Goal: Information Seeking & Learning: Learn about a topic

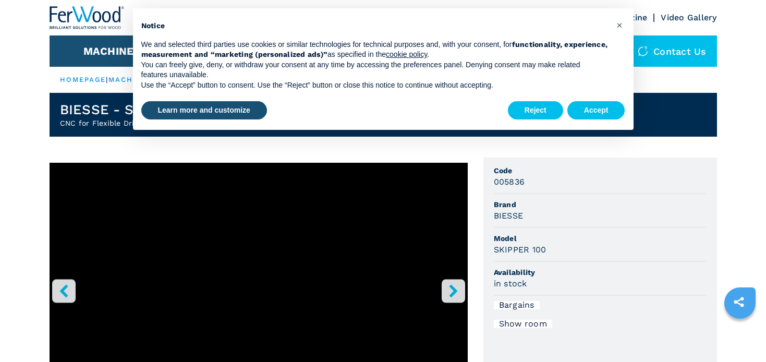
scroll to position [43, 0]
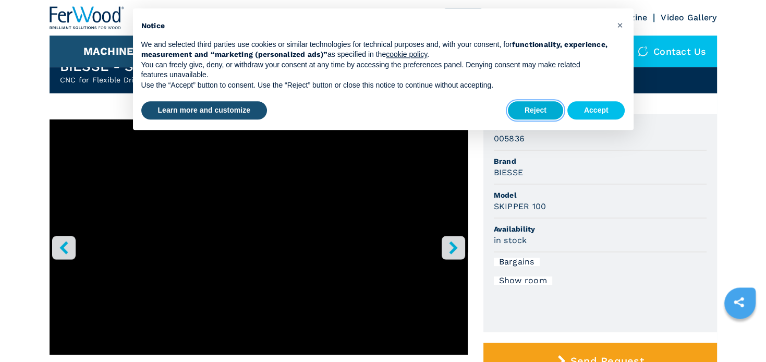
click at [545, 111] on button "Reject" at bounding box center [535, 110] width 55 height 19
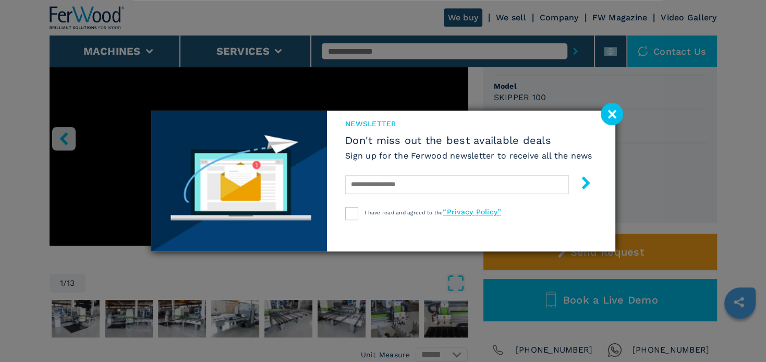
scroll to position [156, 0]
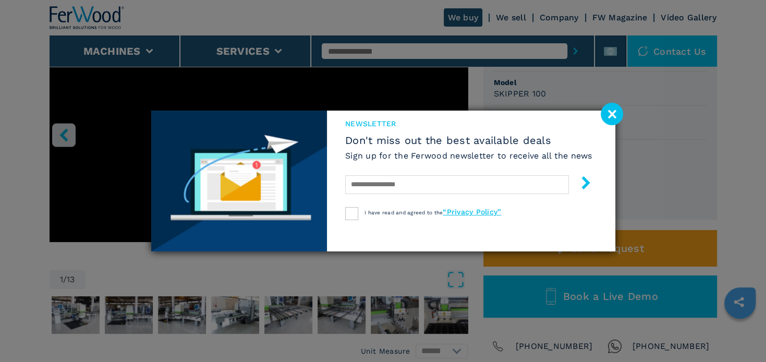
click at [608, 116] on image at bounding box center [611, 114] width 22 height 22
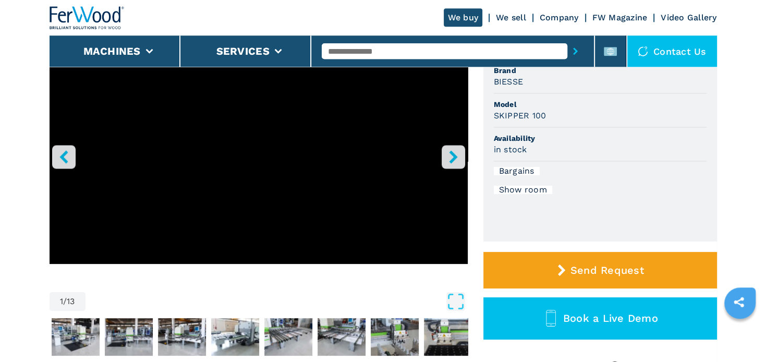
scroll to position [78, 0]
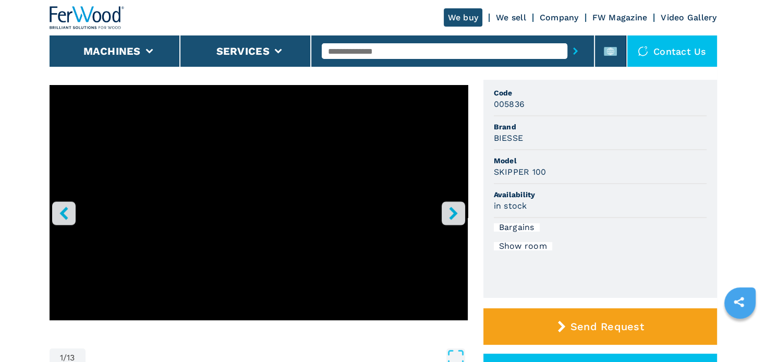
click at [457, 218] on icon "right-button" at bounding box center [453, 212] width 13 height 13
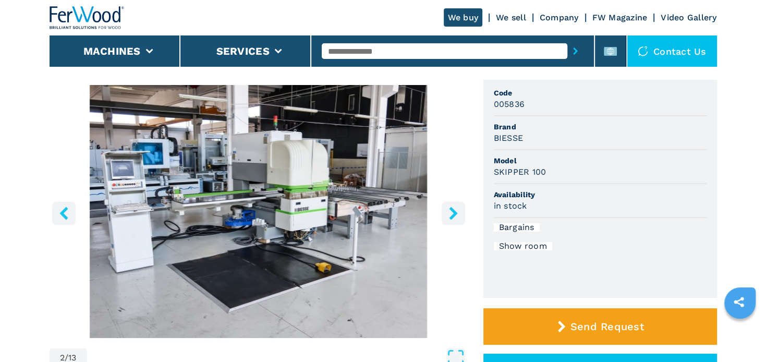
click at [453, 218] on icon "right-button" at bounding box center [453, 212] width 13 height 13
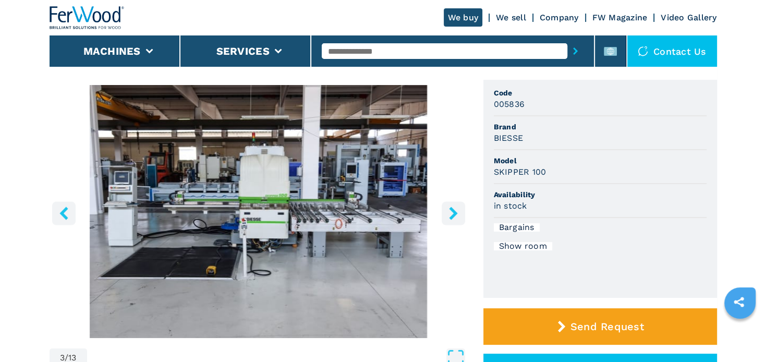
click at [453, 218] on icon "right-button" at bounding box center [453, 212] width 13 height 13
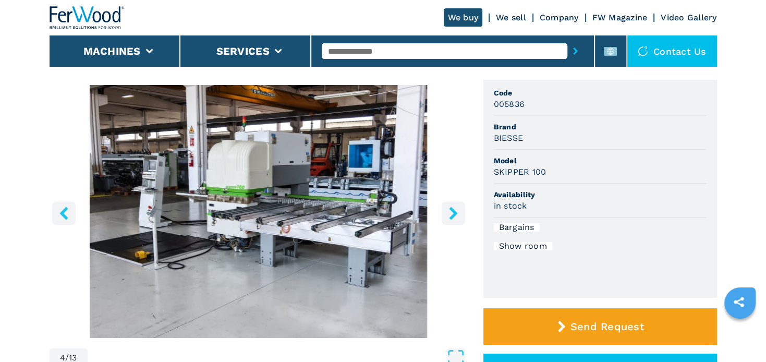
click at [453, 218] on icon "right-button" at bounding box center [453, 212] width 13 height 13
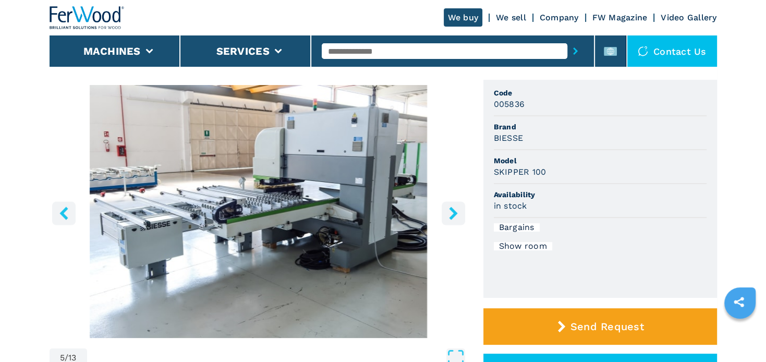
click at [453, 218] on icon "right-button" at bounding box center [453, 212] width 13 height 13
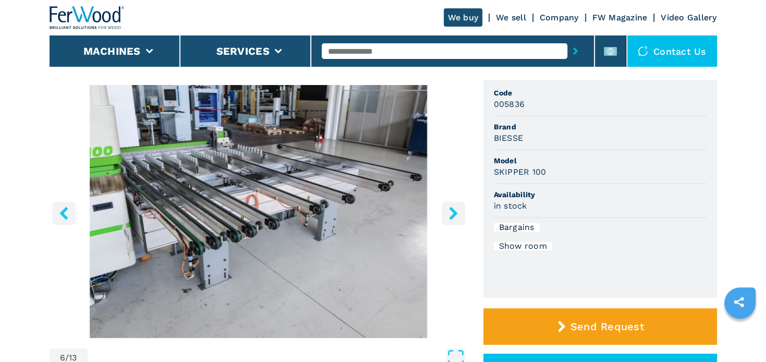
click at [453, 218] on icon "right-button" at bounding box center [453, 212] width 13 height 13
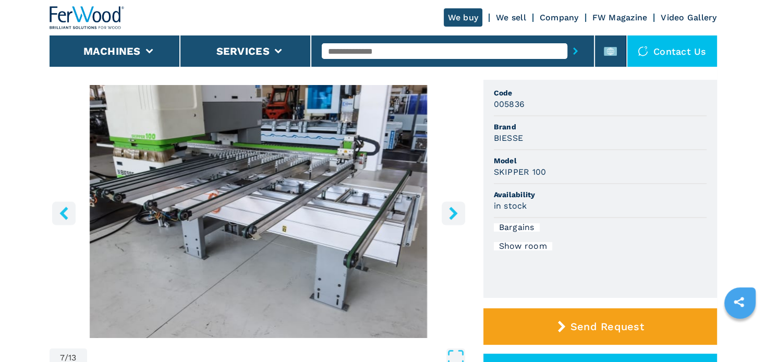
click at [453, 218] on icon "right-button" at bounding box center [453, 212] width 13 height 13
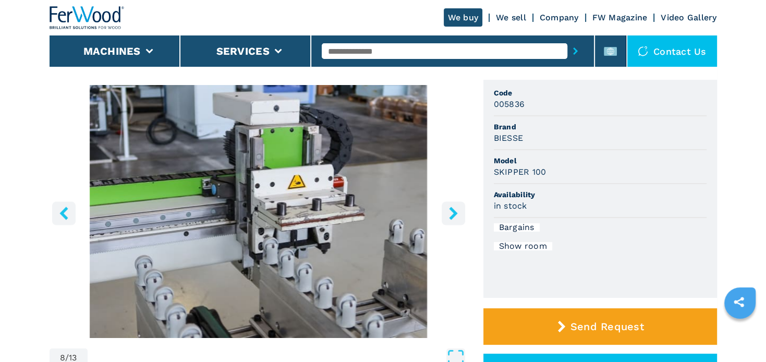
click at [453, 218] on icon "right-button" at bounding box center [453, 212] width 13 height 13
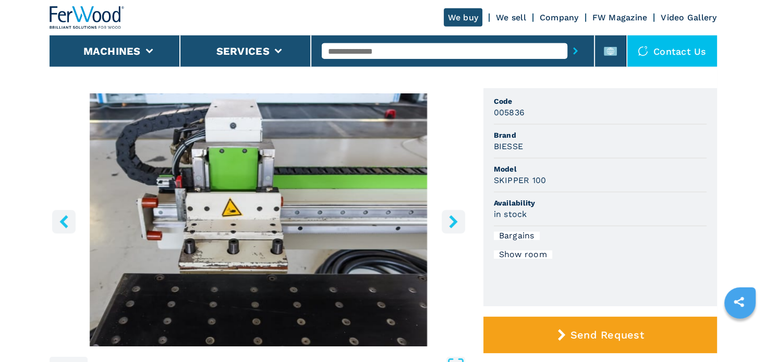
scroll to position [70, 0]
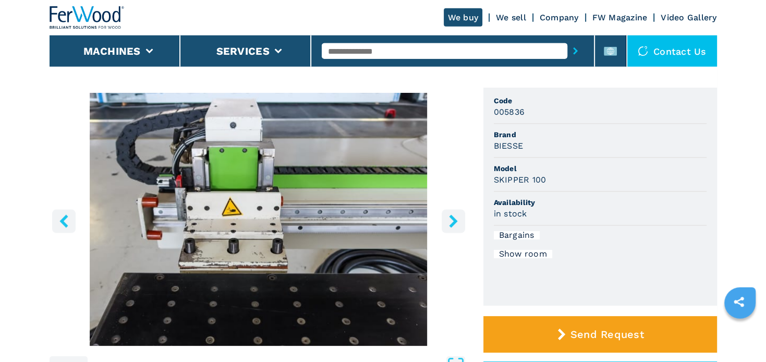
click at [454, 217] on icon "right-button" at bounding box center [453, 220] width 13 height 13
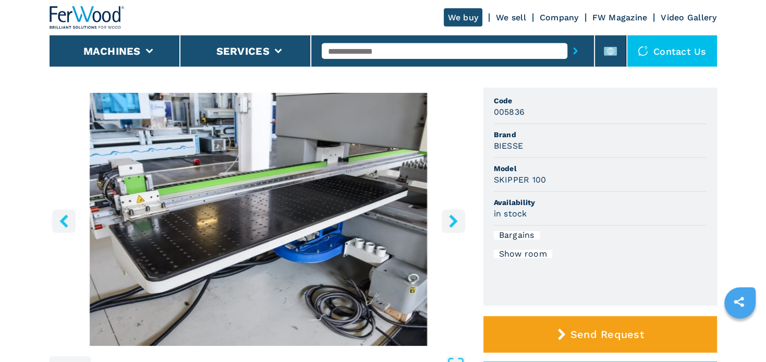
click at [454, 217] on icon "right-button" at bounding box center [453, 220] width 13 height 13
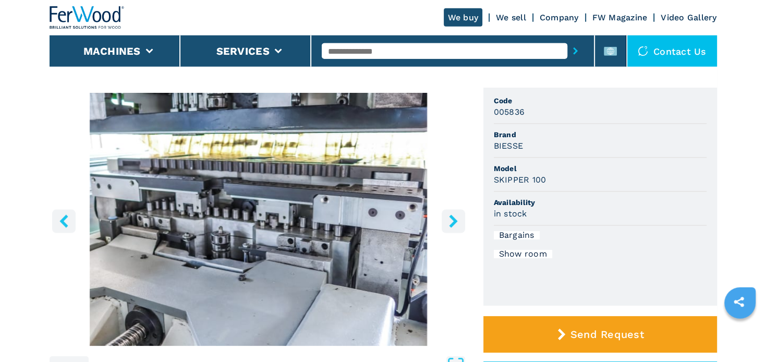
click at [454, 217] on icon "right-button" at bounding box center [453, 220] width 13 height 13
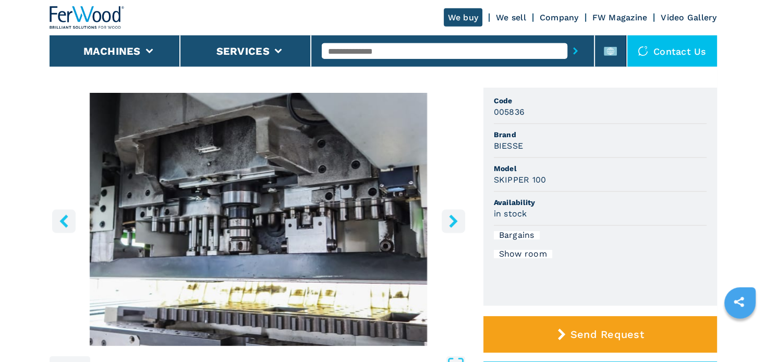
click at [454, 217] on icon "right-button" at bounding box center [453, 220] width 13 height 13
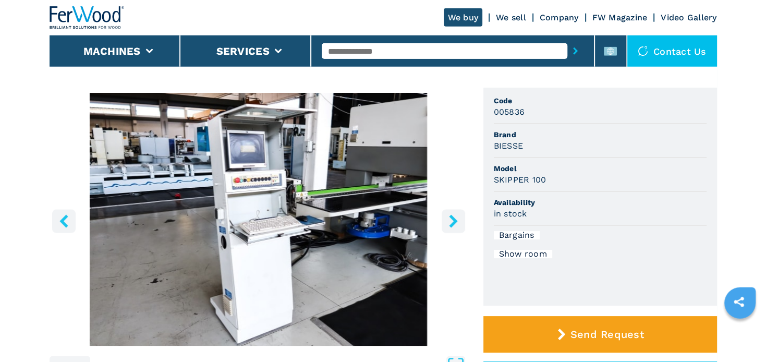
click at [454, 217] on icon "right-button" at bounding box center [453, 220] width 13 height 13
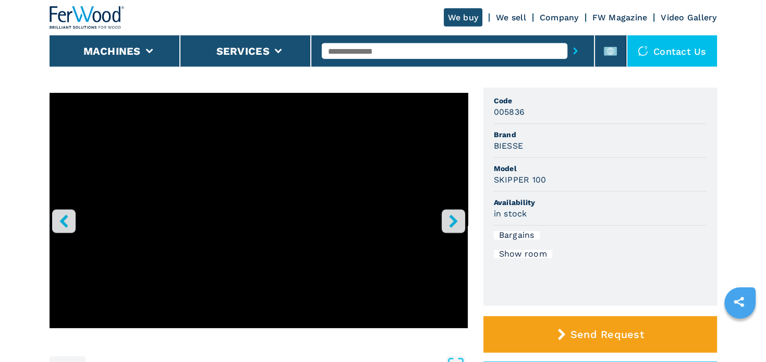
click at [66, 222] on icon "left-button" at bounding box center [63, 220] width 13 height 13
